Goal: Navigation & Orientation: Find specific page/section

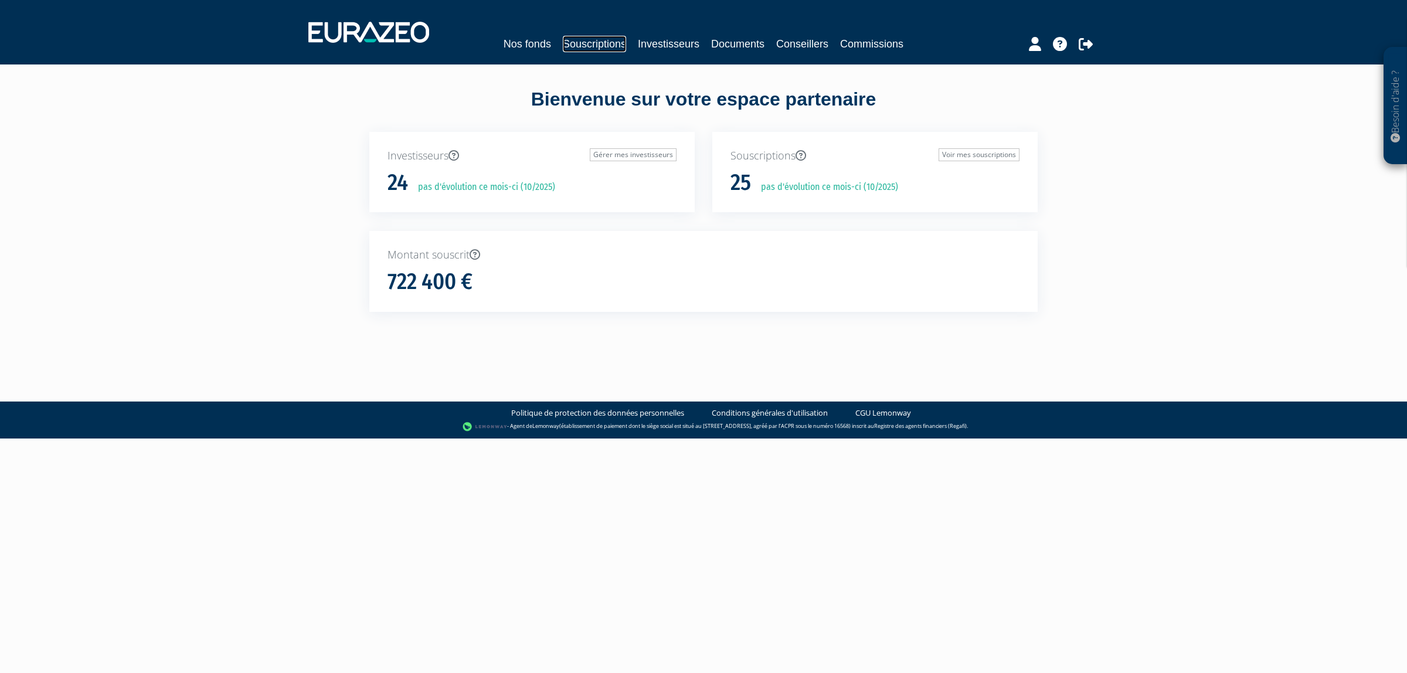
click at [589, 47] on link "Souscriptions" at bounding box center [594, 44] width 63 height 16
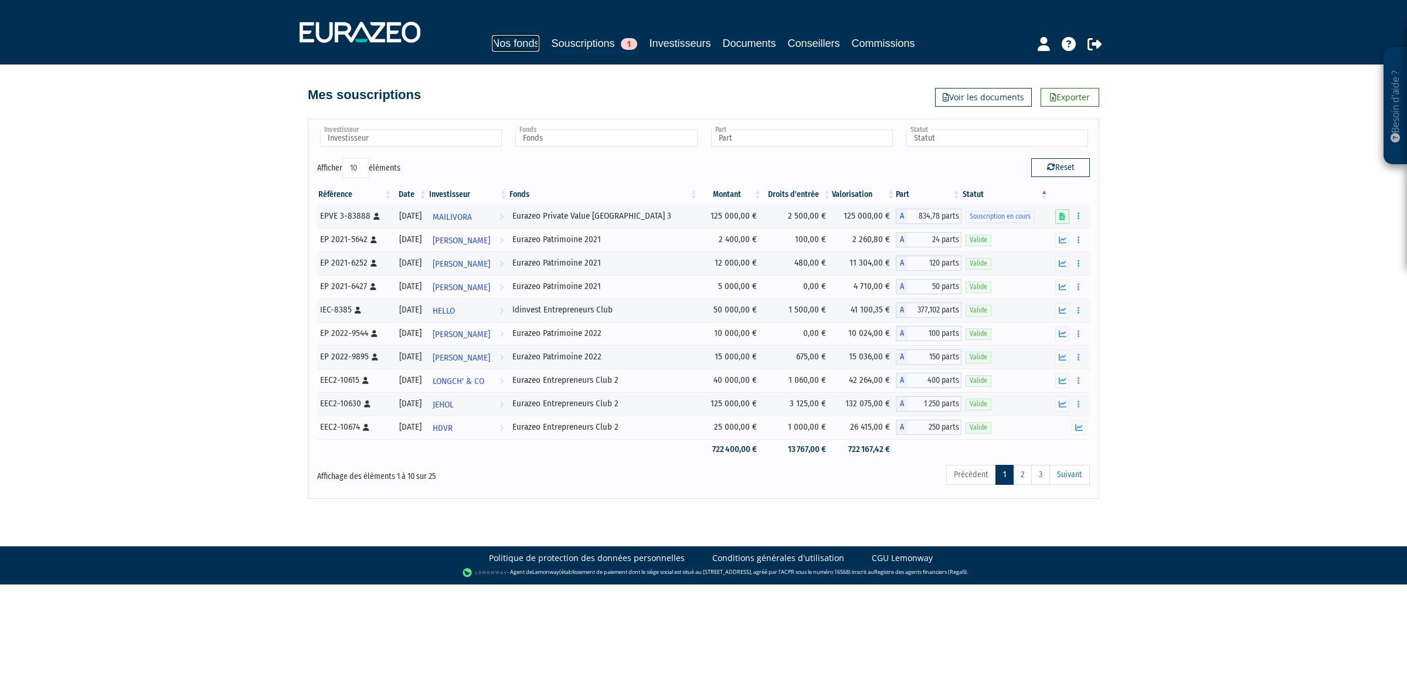
click at [510, 43] on link "Nos fonds" at bounding box center [515, 43] width 47 height 16
